Goal: Obtain resource: Download file/media

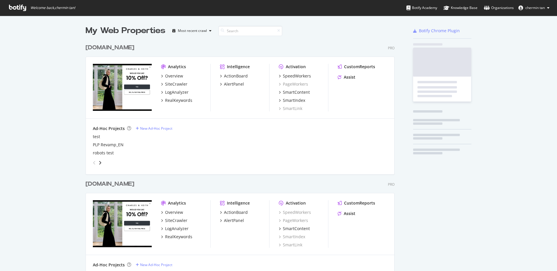
scroll to position [266, 548]
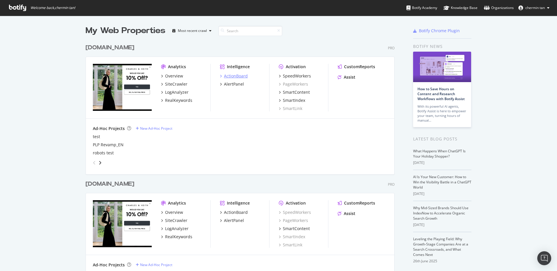
click at [232, 74] on div "ActionBoard" at bounding box center [236, 76] width 24 height 6
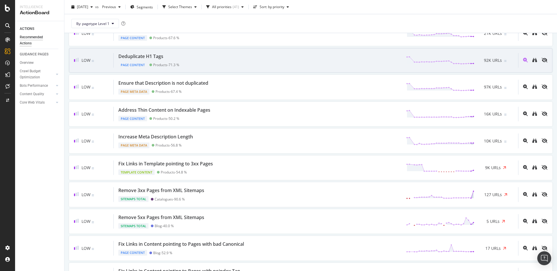
scroll to position [236, 0]
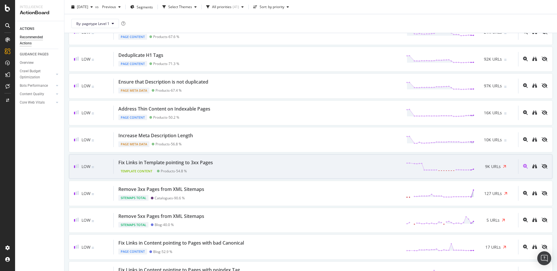
click at [315, 171] on div "Fix Links in Template pointing to 3xx Pages Template Content Products - 54.8 % …" at bounding box center [316, 166] width 404 height 15
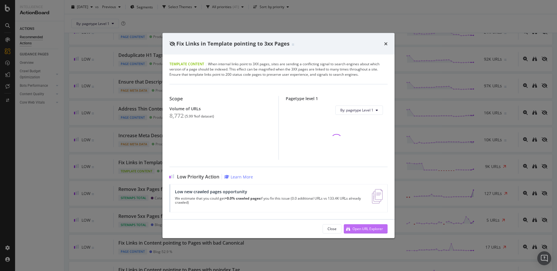
click at [370, 227] on div "Open URL Explorer" at bounding box center [367, 228] width 30 height 5
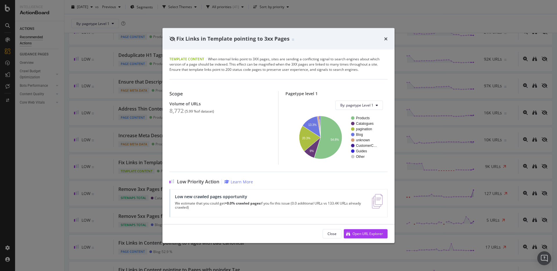
click at [380, 38] on div "Fix Links in Template pointing to 3xx Pages" at bounding box center [278, 39] width 218 height 8
click at [382, 38] on div "Fix Links in Template pointing to 3xx Pages" at bounding box center [278, 39] width 218 height 8
click at [381, 40] on div "Fix Links in Template pointing to 3xx Pages" at bounding box center [278, 39] width 218 height 8
click at [384, 39] on icon "times" at bounding box center [385, 38] width 3 height 5
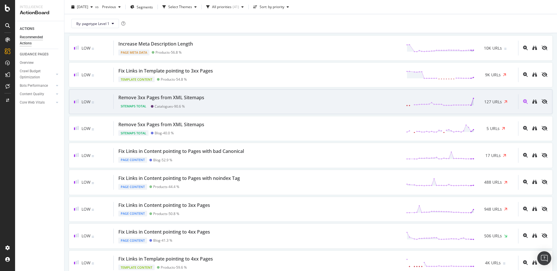
scroll to position [331, 0]
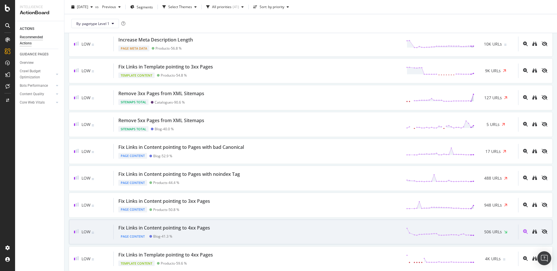
click at [230, 230] on div "Fix Links in Content pointing to 4xx Pages Page Content Blog - 41.3 % 506 URLs" at bounding box center [316, 231] width 404 height 15
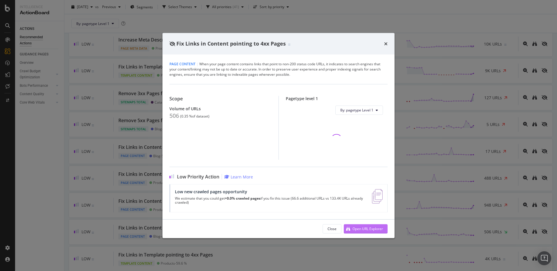
click at [361, 229] on div "Open URL Explorer" at bounding box center [367, 228] width 30 height 5
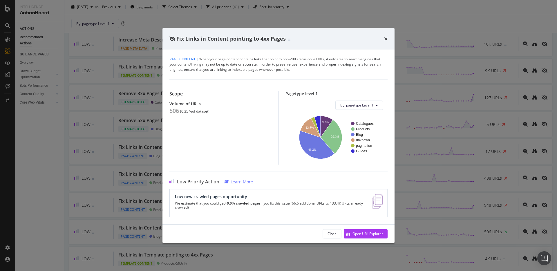
click at [489, 145] on div "Fix Links in Content pointing to 4xx Pages Page Content | When your page conten…" at bounding box center [278, 135] width 557 height 271
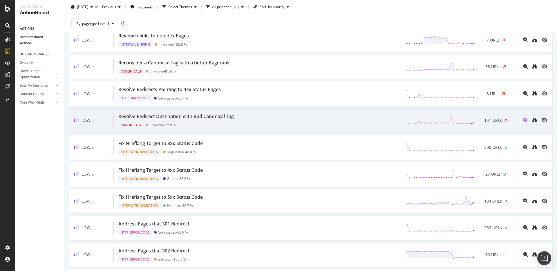
scroll to position [634, 0]
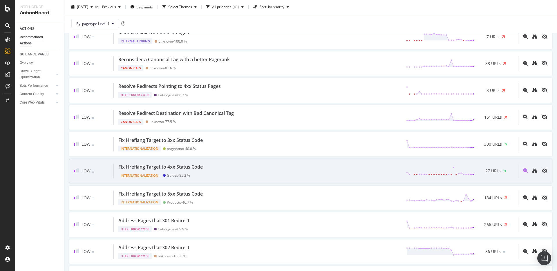
click at [222, 173] on div "Fix Hreflang Target to 4xx Status Code Internationalization Guides - 85.2 % 27 …" at bounding box center [316, 170] width 404 height 15
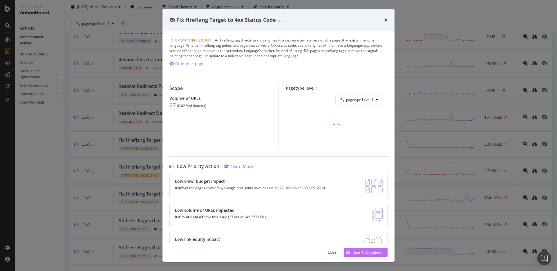
click at [371, 252] on div "Open URL Explorer" at bounding box center [367, 252] width 30 height 5
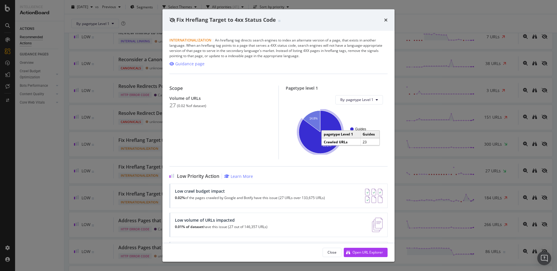
click at [472, 151] on div "Fix Hreflang Target to 4xx Status Code Internationalization | An hreflang tag d…" at bounding box center [278, 135] width 557 height 271
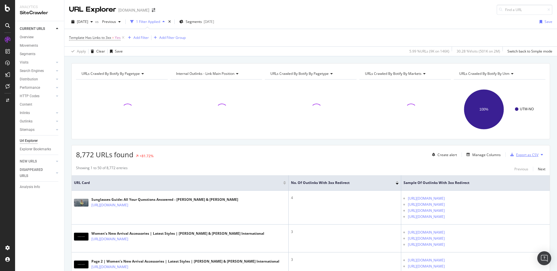
click at [521, 156] on div "Export as CSV" at bounding box center [527, 154] width 22 height 5
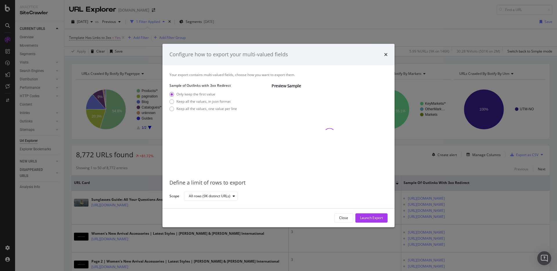
click at [202, 106] on div "Only keep the first value Keep all the values, in json format Keep all the valu…" at bounding box center [203, 103] width 68 height 22
click at [218, 105] on div "Only keep the first value Keep all the values, in json format Keep all the valu…" at bounding box center [203, 103] width 68 height 22
click at [219, 108] on div "Keep all the values, one value per line" at bounding box center [206, 108] width 61 height 5
click at [370, 215] on div "Launch Export" at bounding box center [371, 217] width 23 height 5
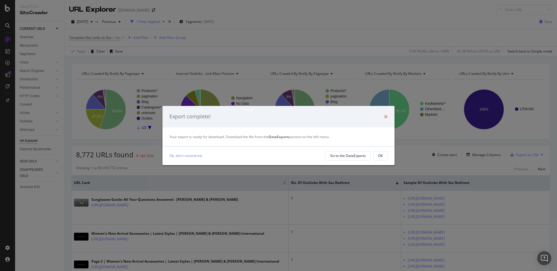
click at [385, 116] on icon "times" at bounding box center [385, 116] width 3 height 5
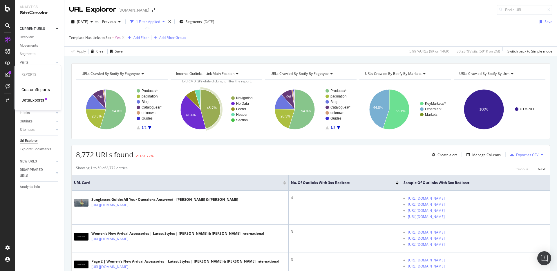
click at [29, 87] on div "CustomReports" at bounding box center [35, 90] width 28 height 6
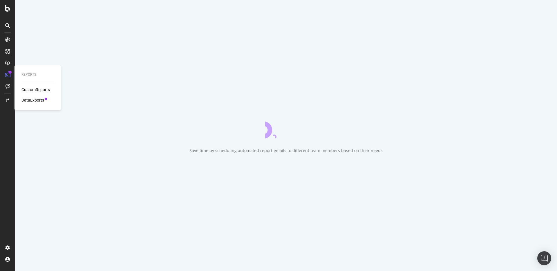
click at [35, 98] on div "DataExports" at bounding box center [32, 100] width 23 height 6
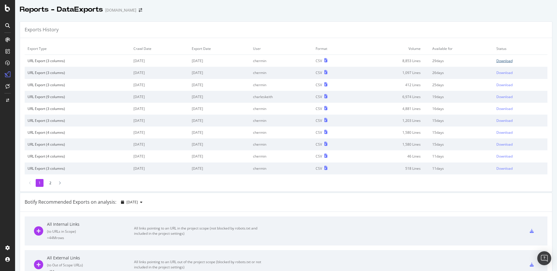
click at [496, 62] on div "Download" at bounding box center [504, 60] width 16 height 5
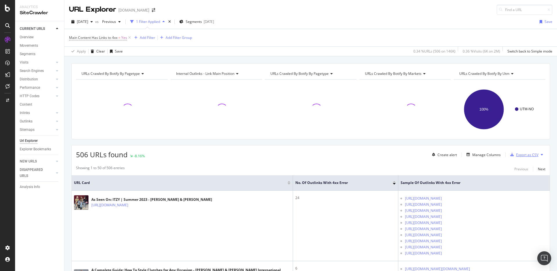
click at [521, 157] on div "Export as CSV" at bounding box center [527, 154] width 22 height 5
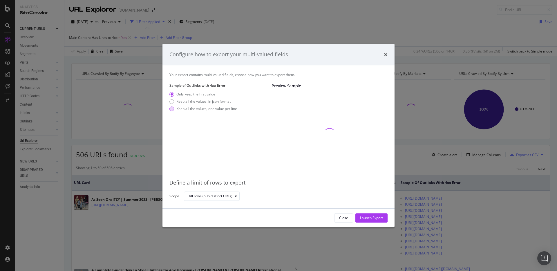
click at [225, 110] on div "Keep all the values, one value per line" at bounding box center [206, 108] width 61 height 5
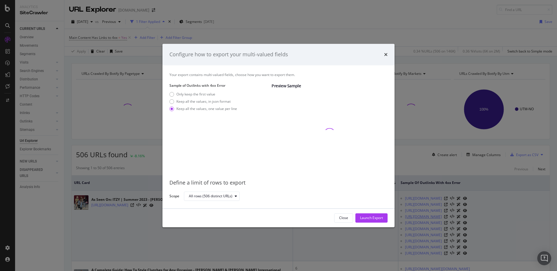
click at [372, 213] on div "Launch Export" at bounding box center [371, 217] width 23 height 9
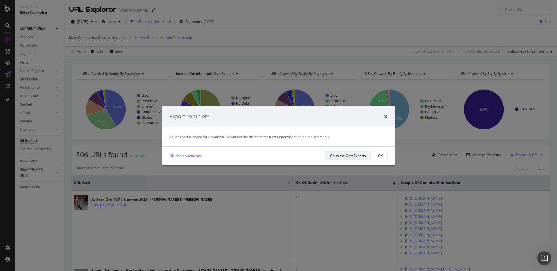
click at [355, 157] on div "Go to the DataExports" at bounding box center [348, 155] width 36 height 5
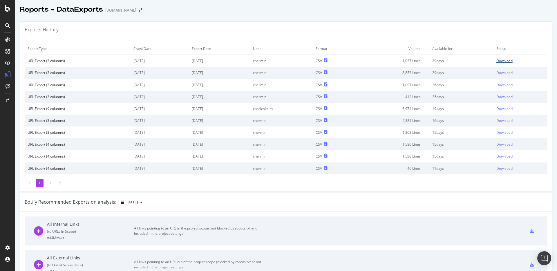
click at [498, 61] on div "Download" at bounding box center [504, 60] width 16 height 5
click at [470, 48] on td "Available for" at bounding box center [461, 49] width 64 height 12
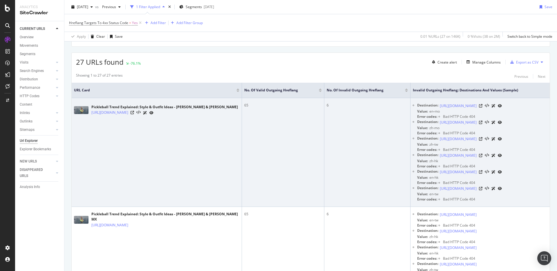
scroll to position [34, 0]
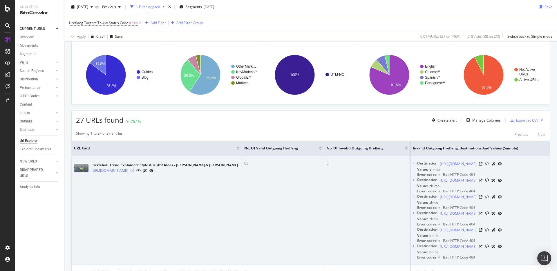
click at [134, 171] on icon at bounding box center [131, 170] width 3 height 3
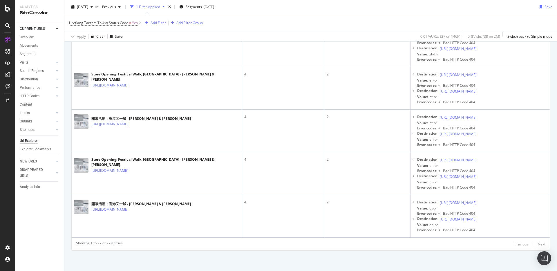
scroll to position [3174, 0]
